Goal: Task Accomplishment & Management: Use online tool/utility

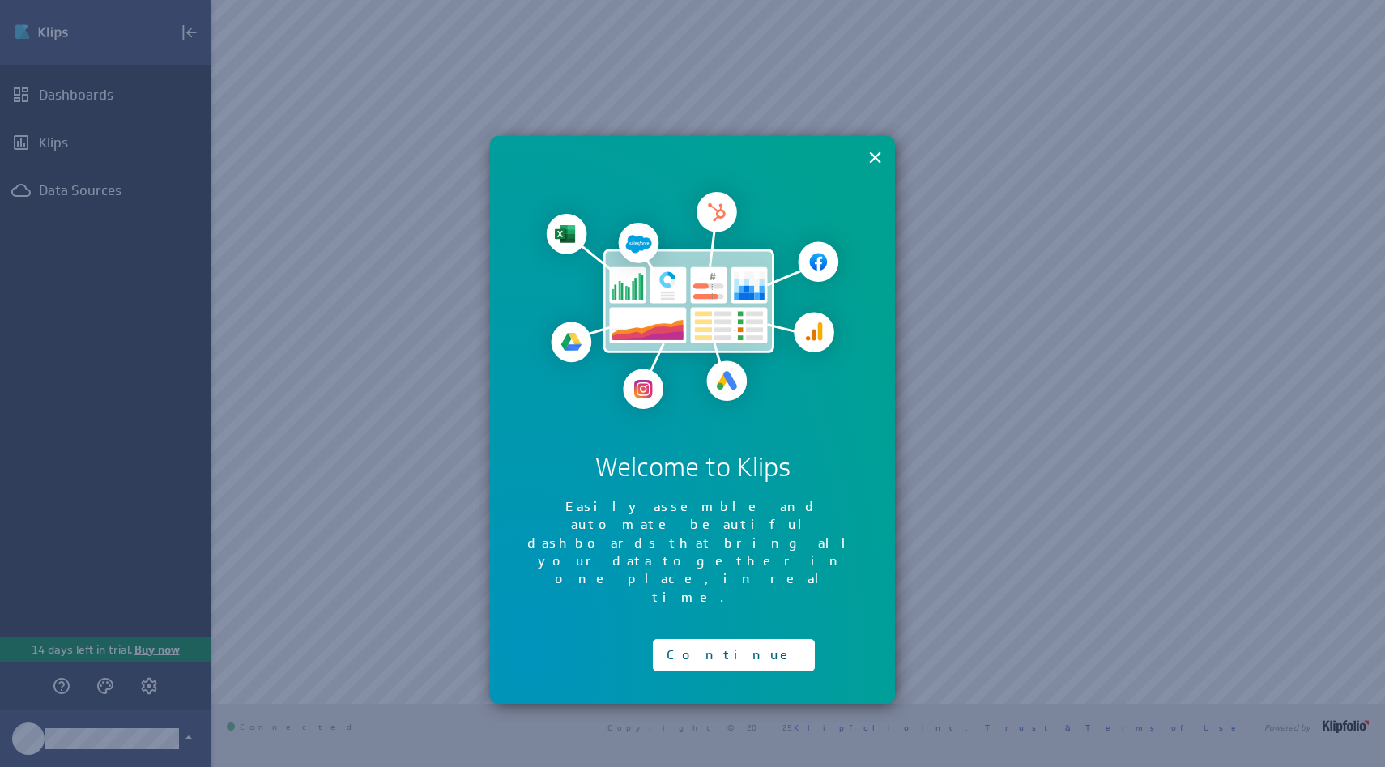
click at [714, 631] on div "Continue" at bounding box center [734, 651] width 162 height 41
click at [713, 639] on button "Continue" at bounding box center [734, 655] width 162 height 32
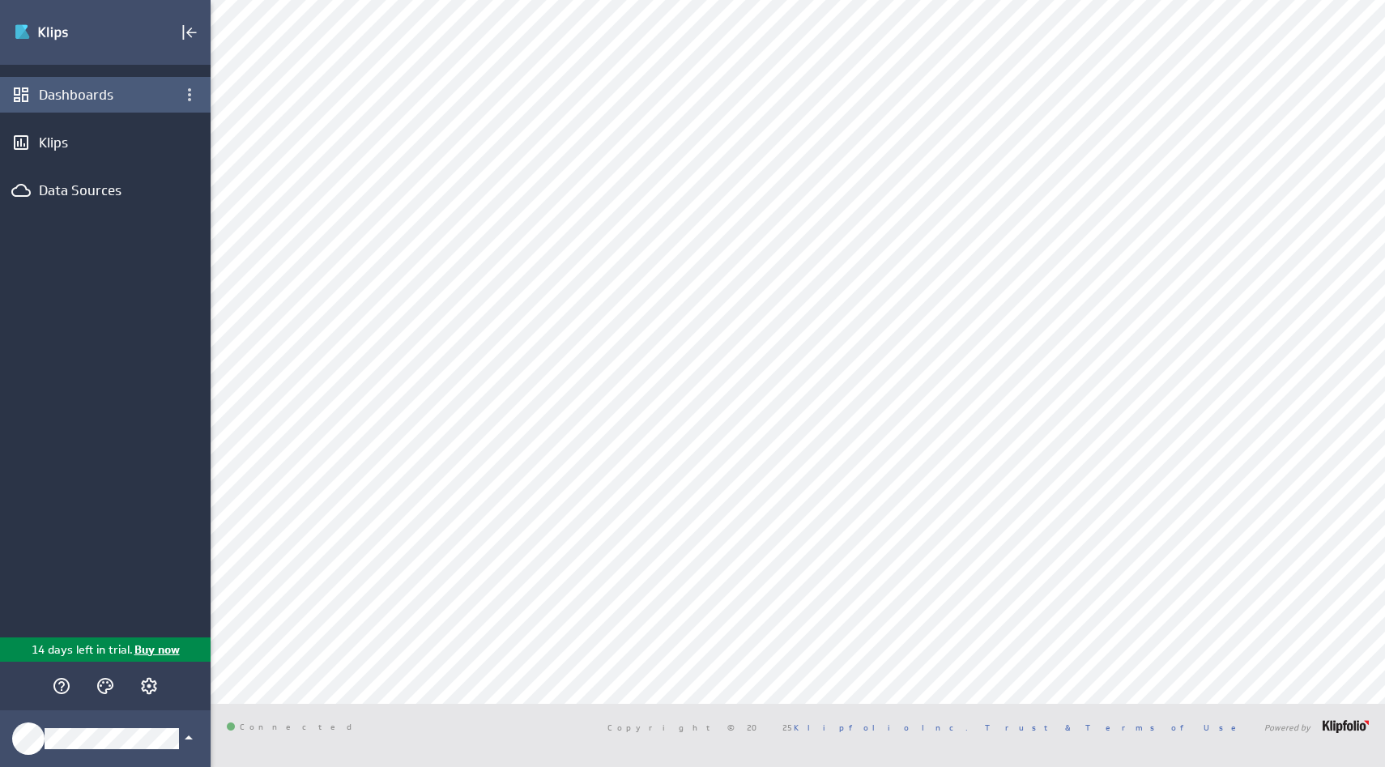
click at [90, 110] on div "Dashboards" at bounding box center [105, 95] width 211 height 36
click at [89, 102] on div "Dashboards" at bounding box center [105, 95] width 133 height 18
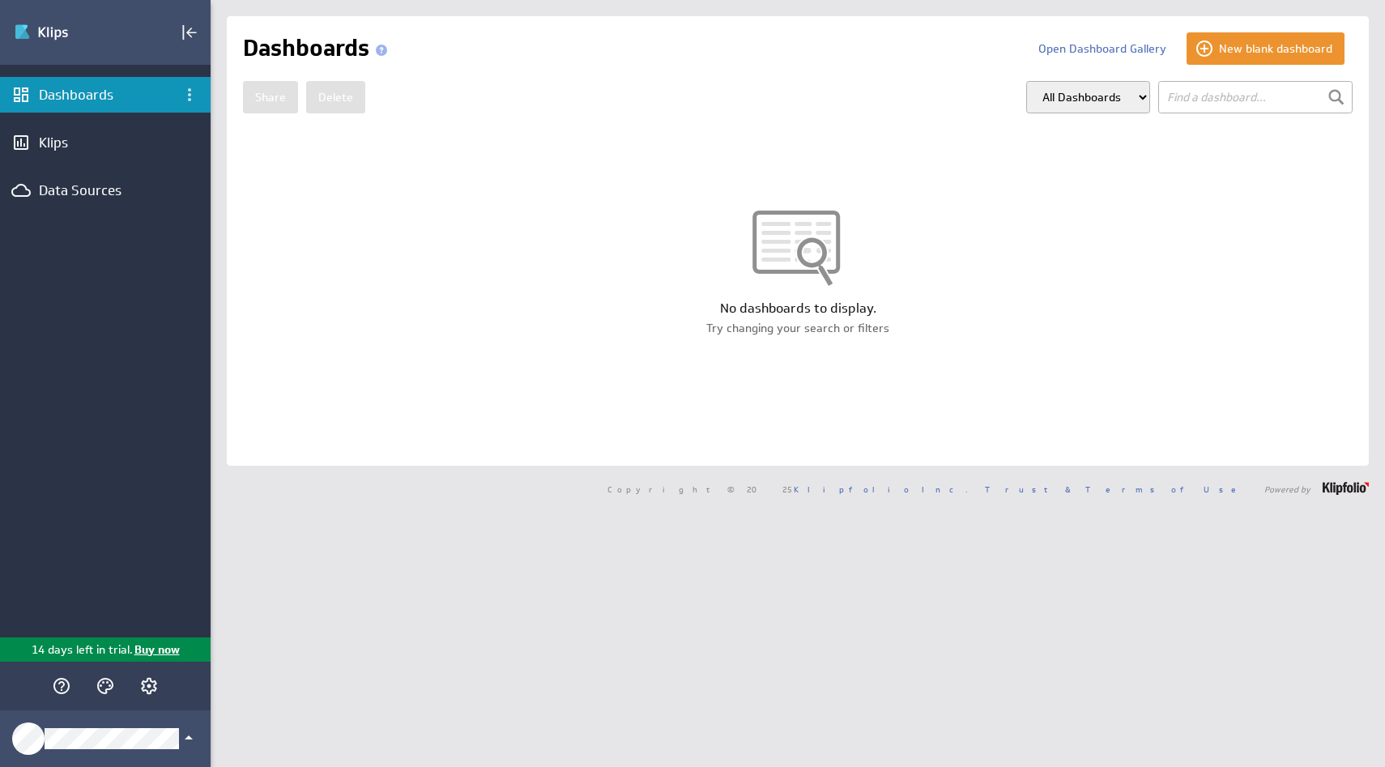
click at [1292, 66] on div "New blank dashboard Open Dashboard Gallery Dashboards Share Delete" at bounding box center [798, 241] width 1142 height 450
click at [1286, 63] on button "New blank dashboard" at bounding box center [1266, 48] width 158 height 32
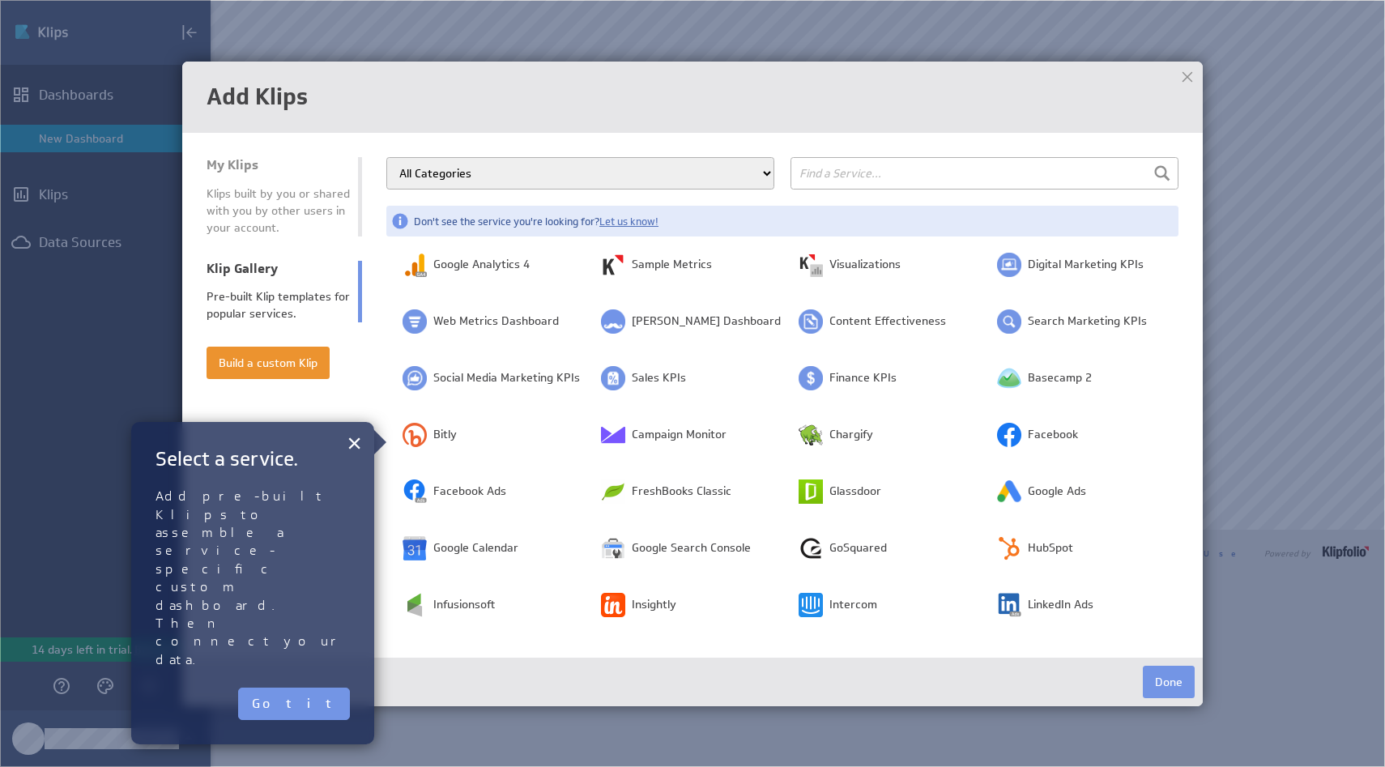
click at [984, 168] on input "text" at bounding box center [985, 173] width 388 height 32
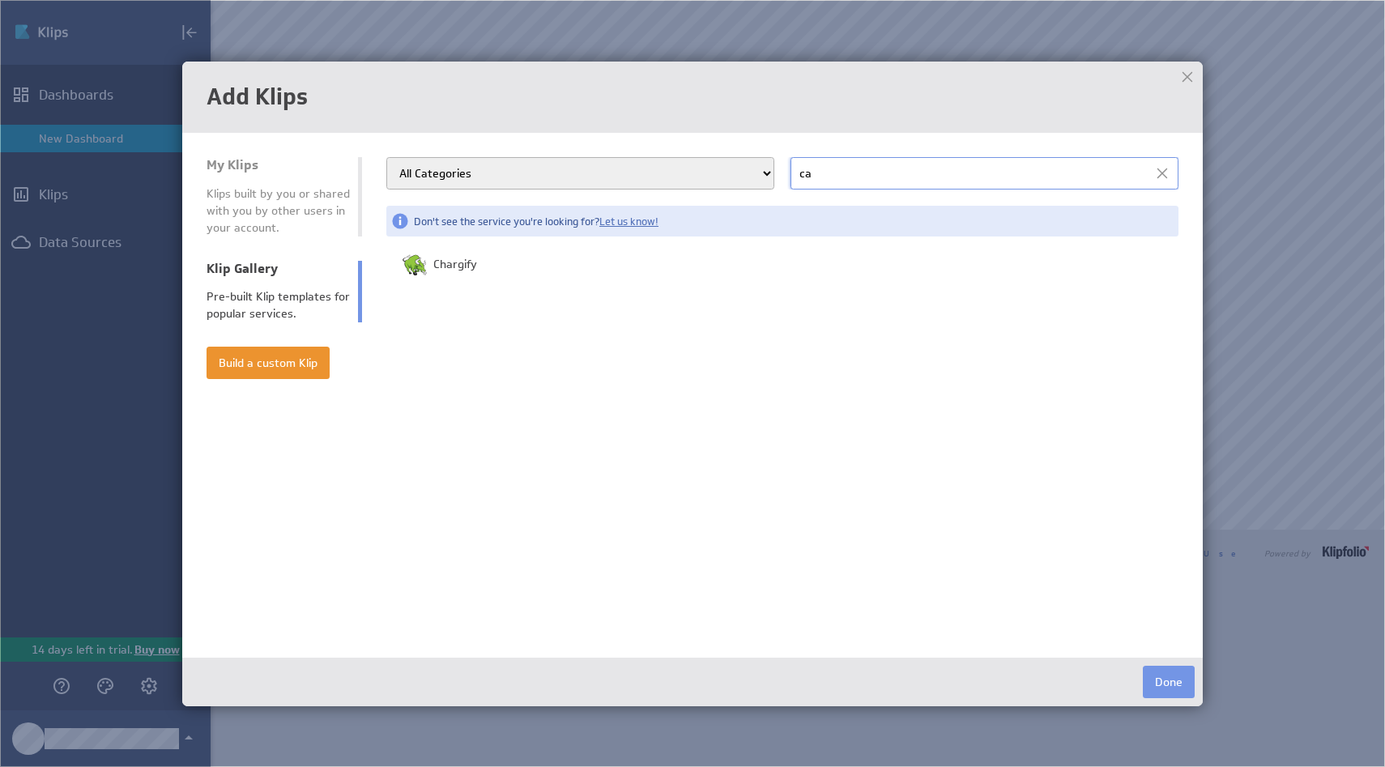
type input "c"
click at [1173, 680] on button "Done" at bounding box center [1169, 682] width 52 height 32
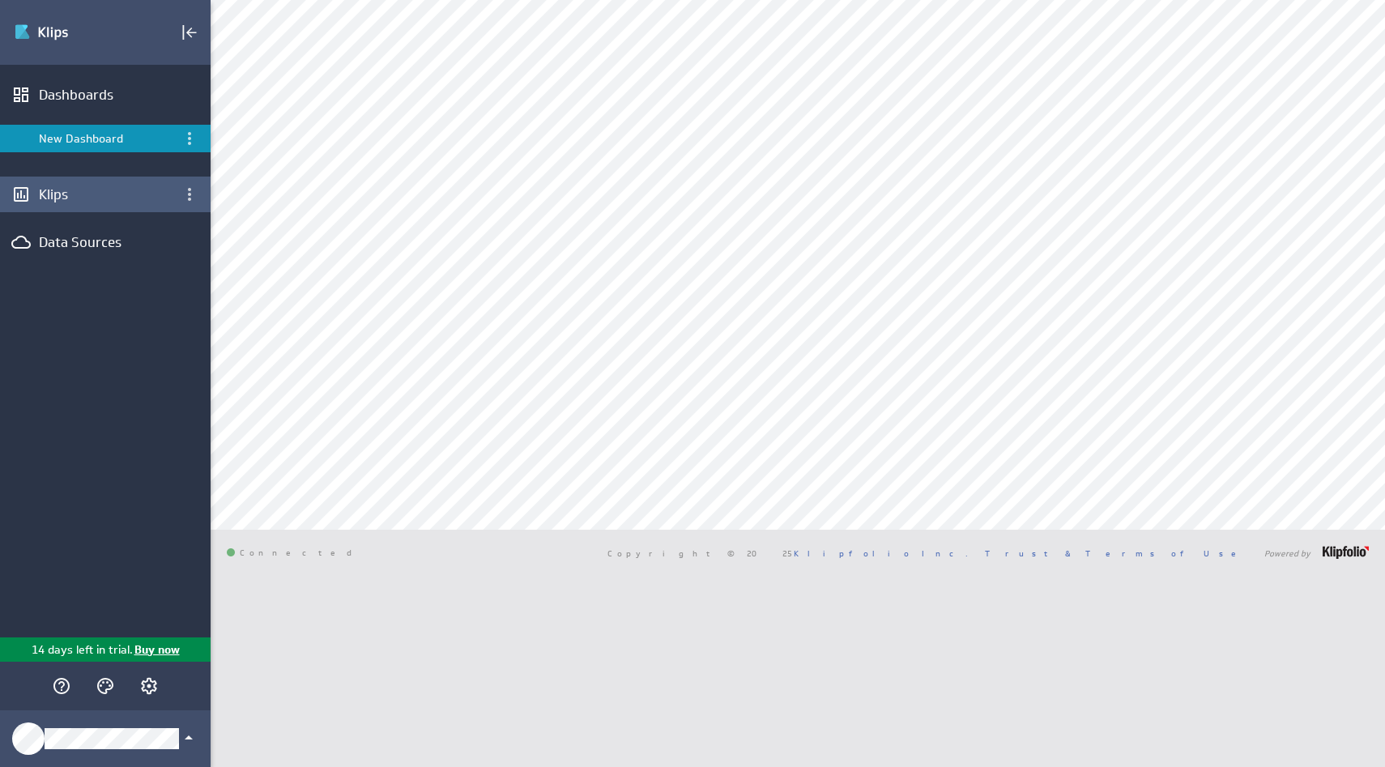
click at [51, 181] on div "Klips" at bounding box center [105, 195] width 211 height 36
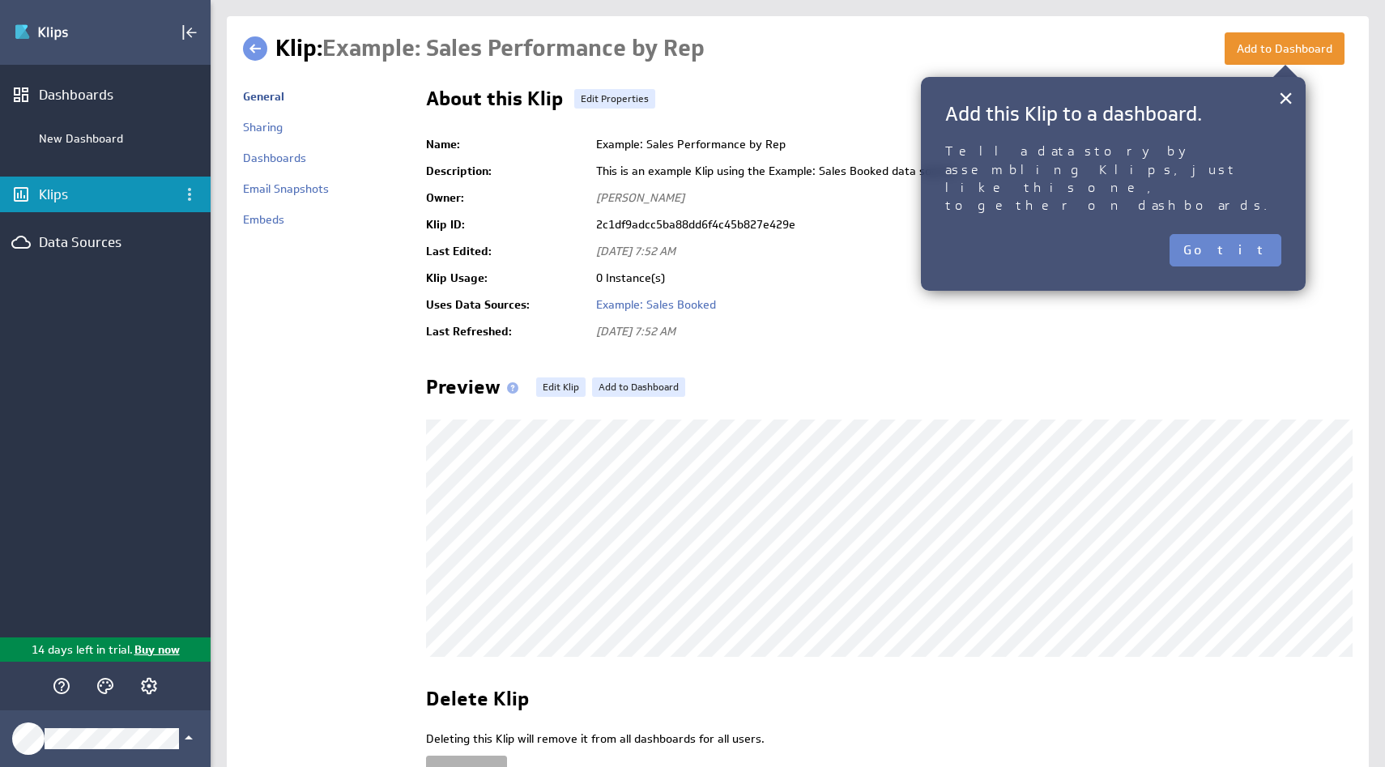
click at [1258, 234] on button "Got it" at bounding box center [1226, 250] width 112 height 32
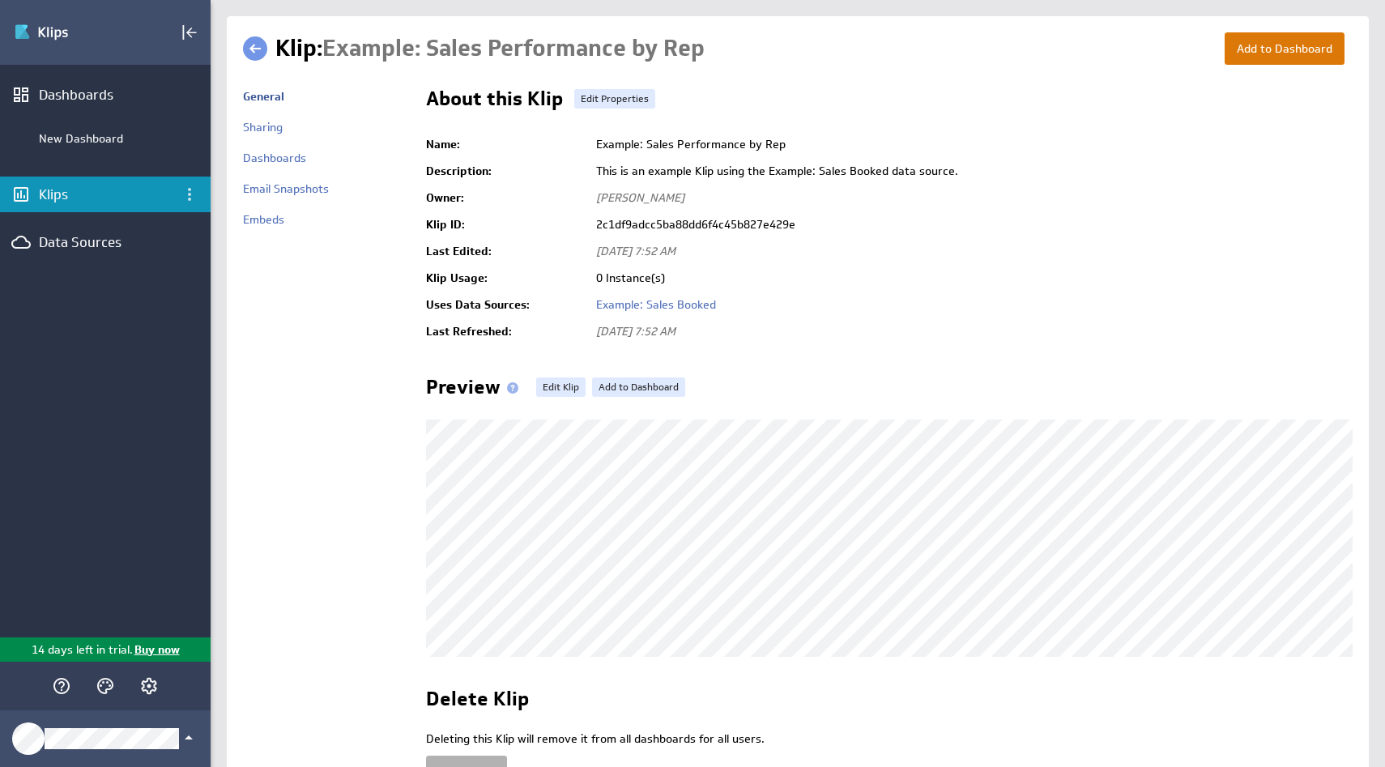
click at [1284, 57] on button "Add to Dashboard" at bounding box center [1285, 48] width 120 height 32
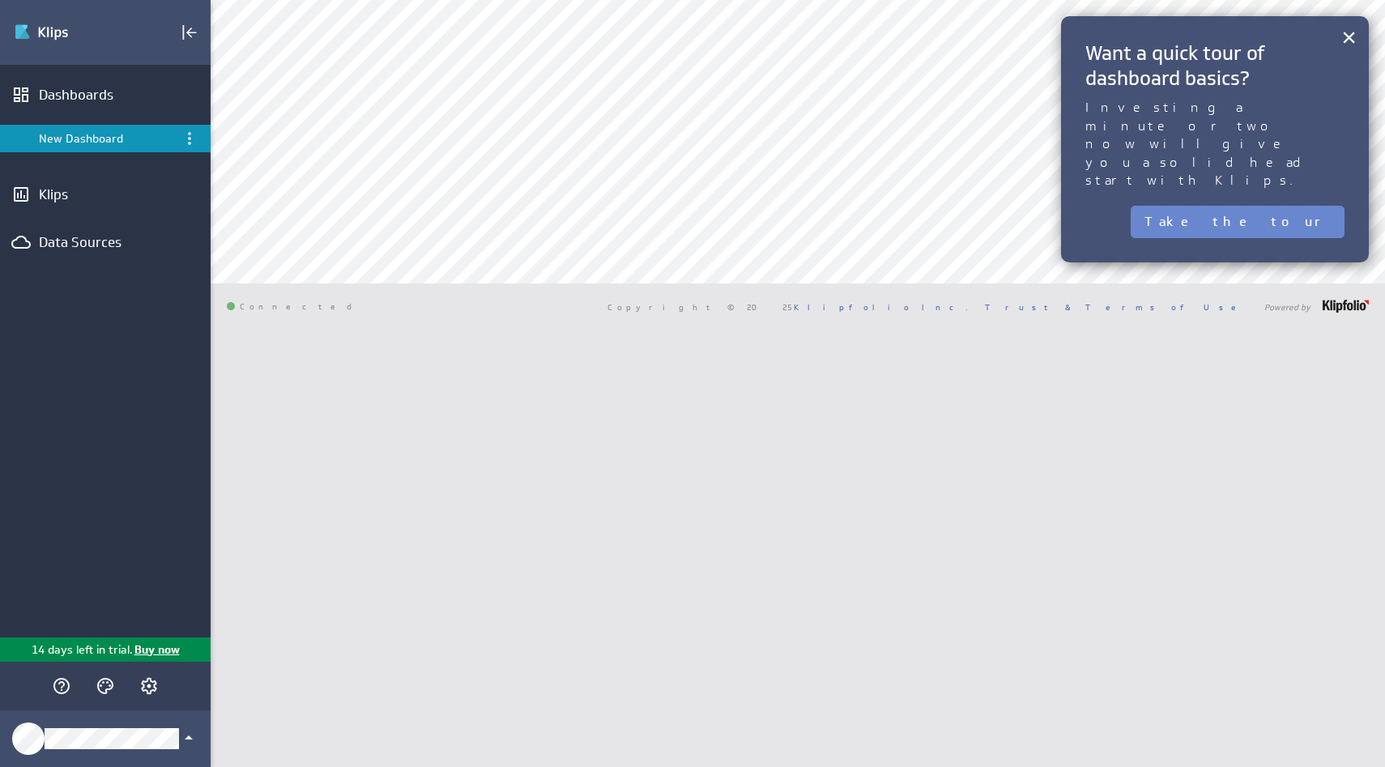
click at [1273, 206] on button "Take the tour" at bounding box center [1238, 222] width 214 height 32
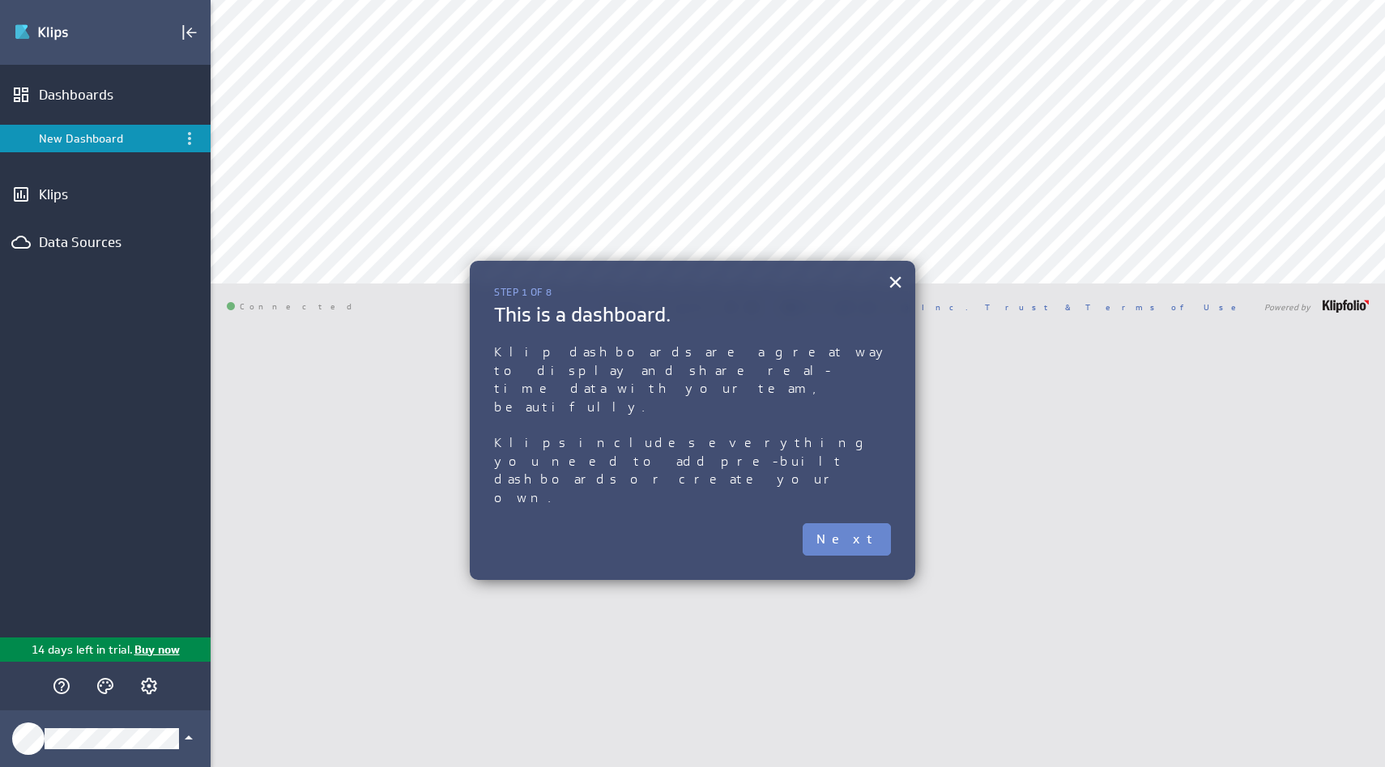
click at [883, 523] on button "Next" at bounding box center [847, 539] width 88 height 32
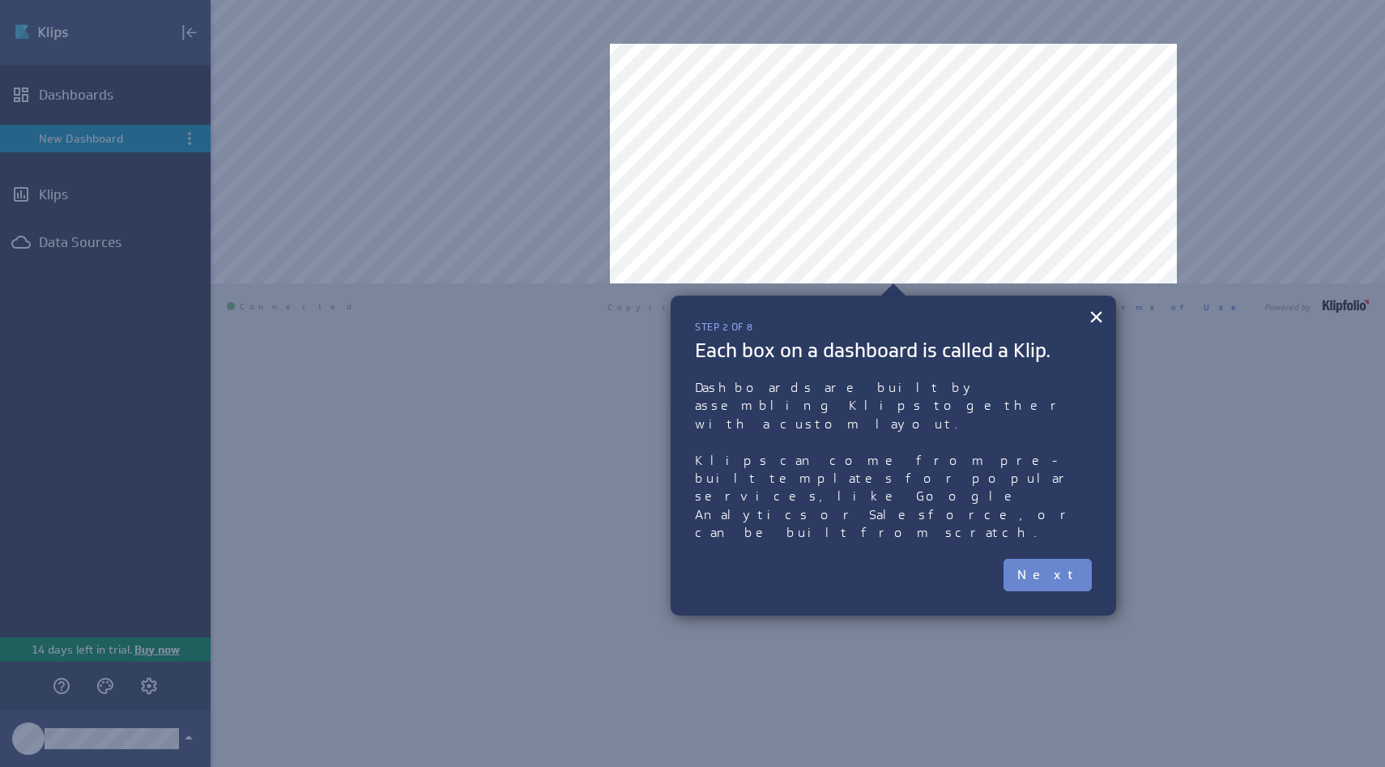
click at [1043, 559] on button "Next" at bounding box center [1048, 575] width 88 height 32
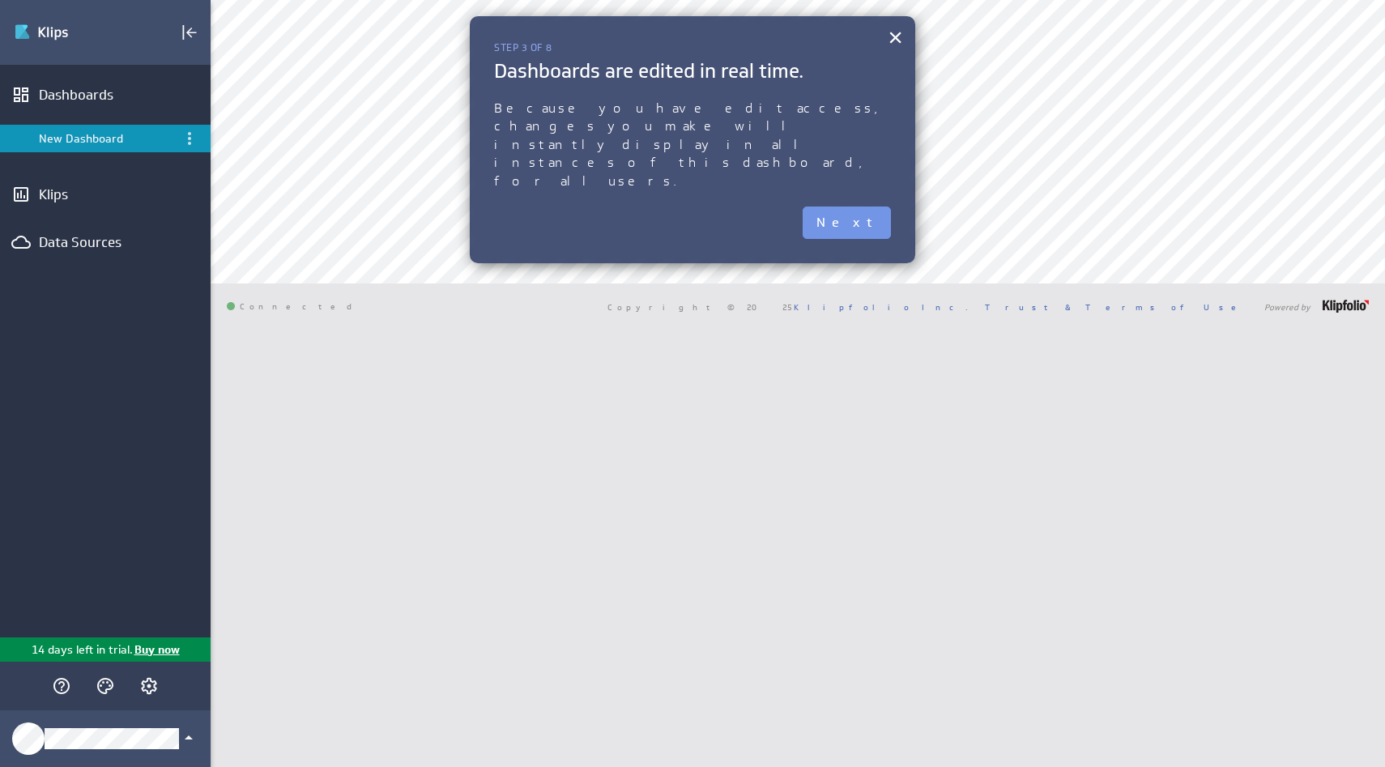
click at [885, 186] on div "× Step 3 of 8 Dashboards are edited in real time. Because you have edit access,…" at bounding box center [693, 139] width 446 height 247
click at [878, 207] on button "Next" at bounding box center [847, 223] width 88 height 32
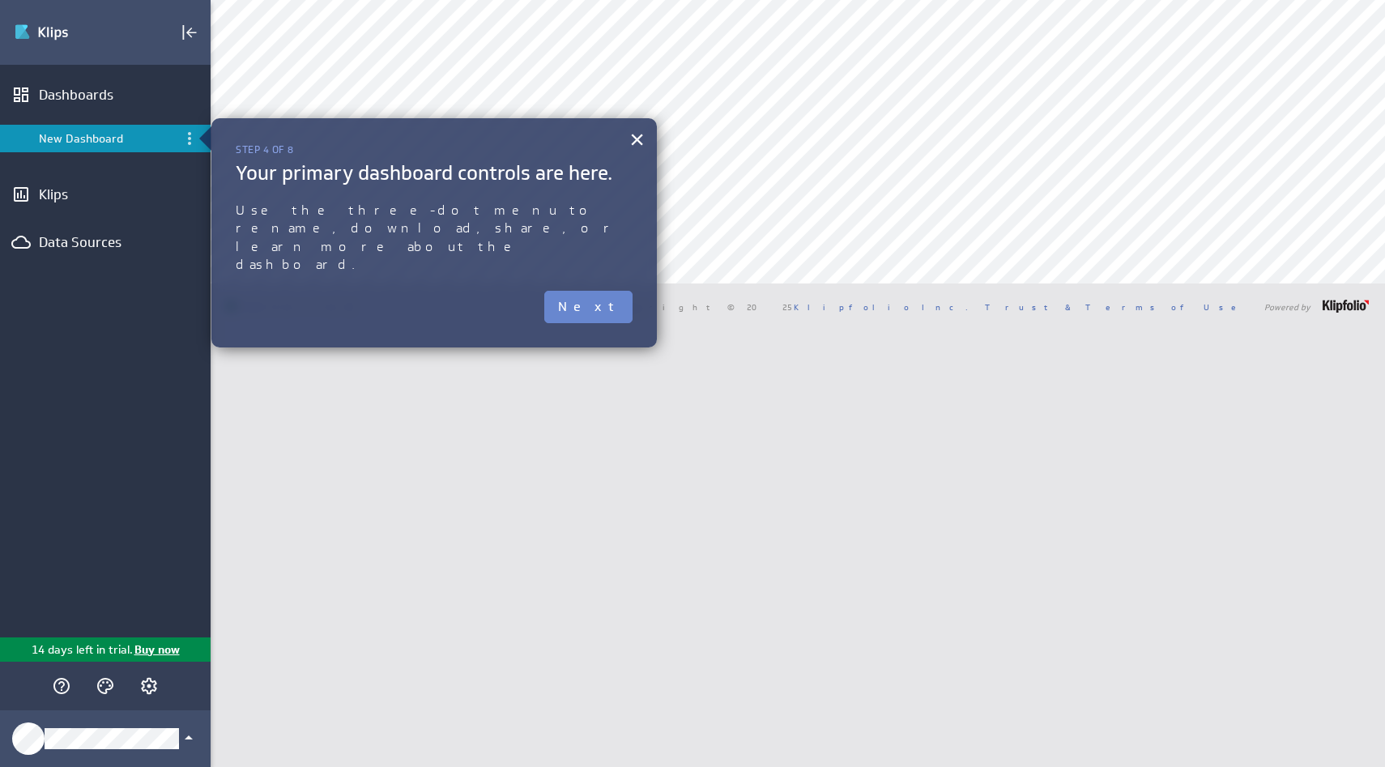
click at [603, 291] on button "Next" at bounding box center [588, 307] width 88 height 32
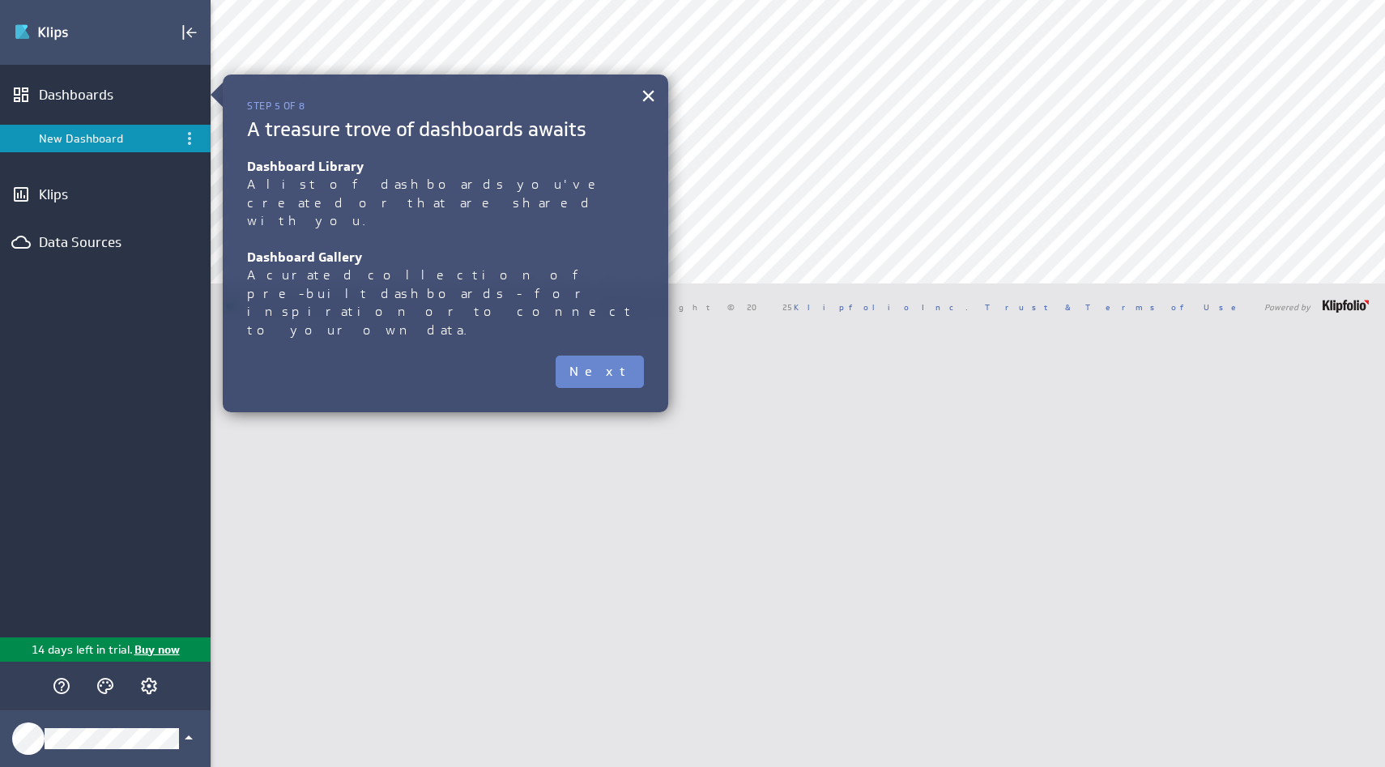
click at [625, 356] on button "Next" at bounding box center [600, 372] width 88 height 32
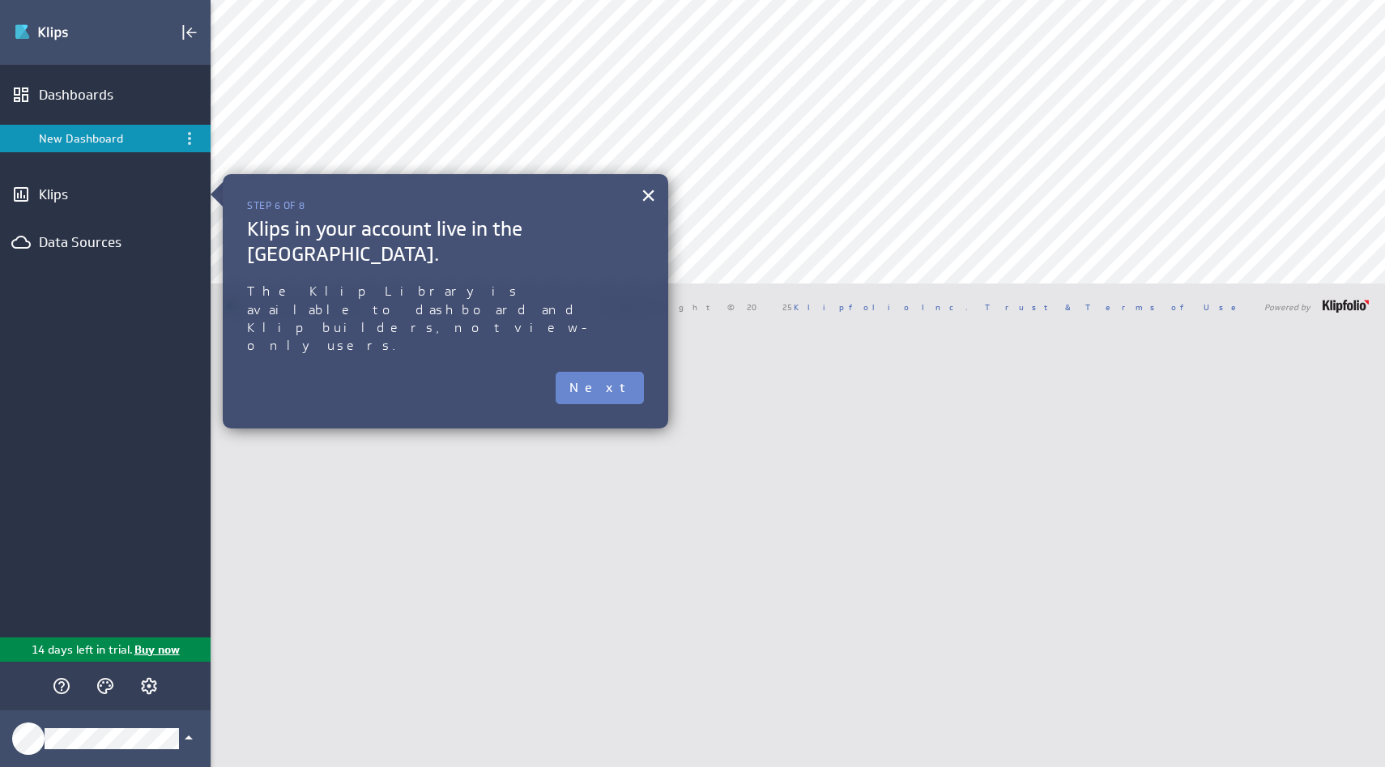
click at [632, 372] on button "Next" at bounding box center [600, 388] width 88 height 32
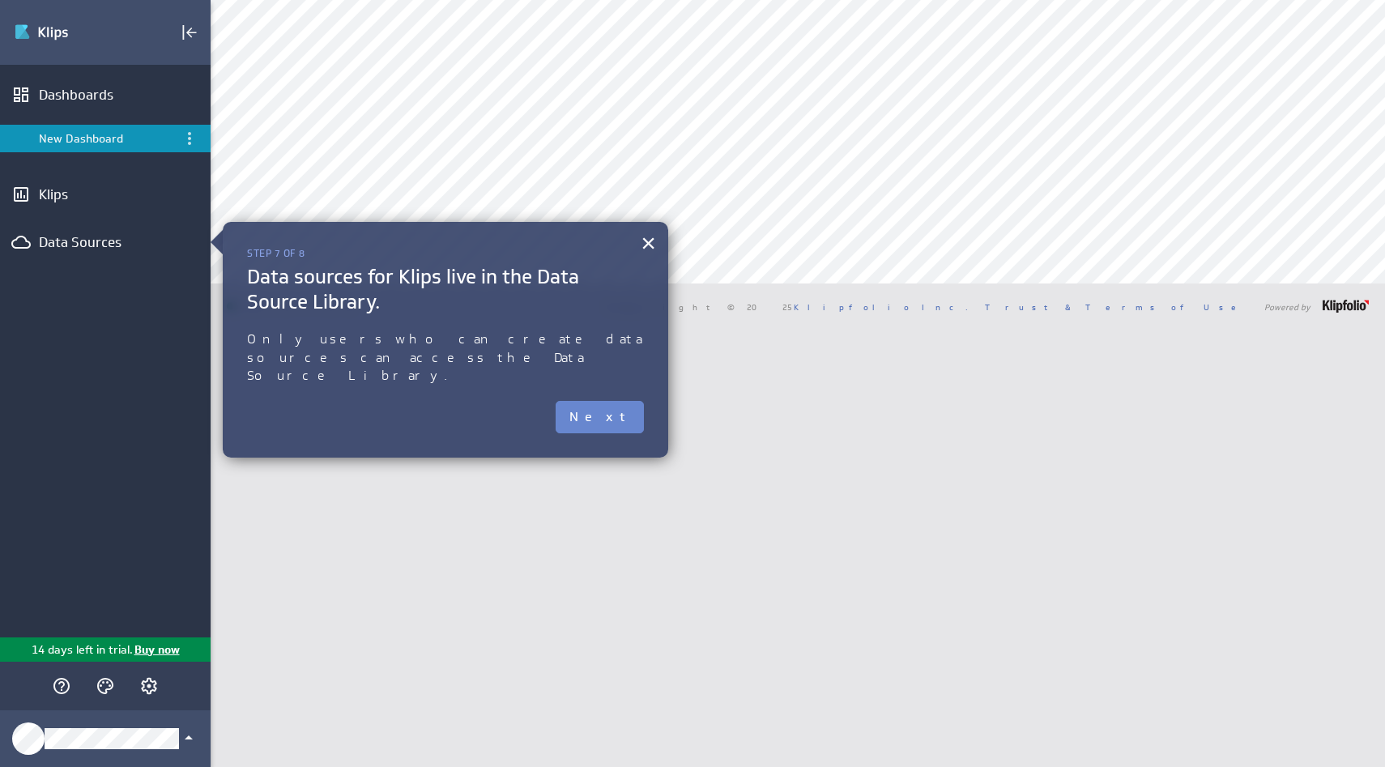
click at [629, 401] on button "Next" at bounding box center [600, 417] width 88 height 32
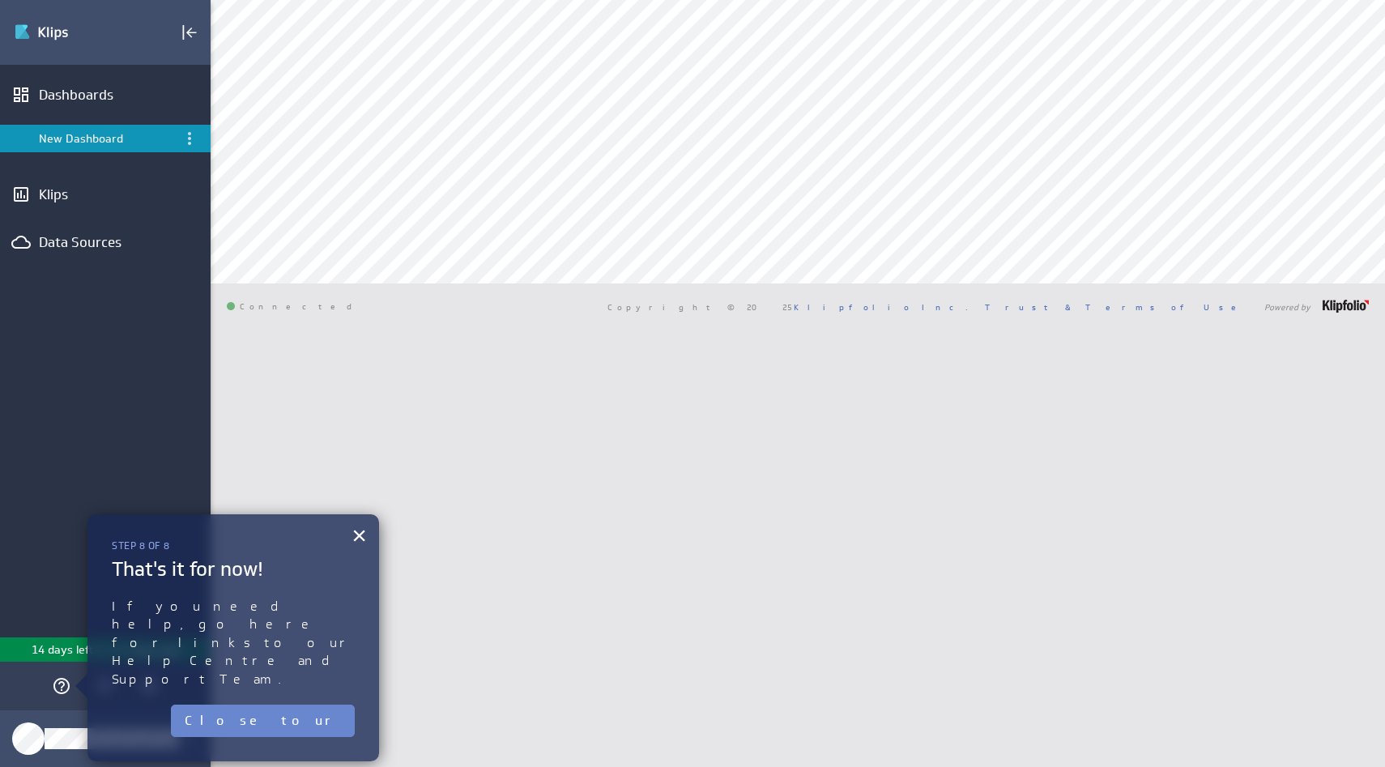
click at [335, 705] on button "Close tour" at bounding box center [263, 721] width 184 height 32
